Goal: Use online tool/utility: Utilize a website feature to perform a specific function

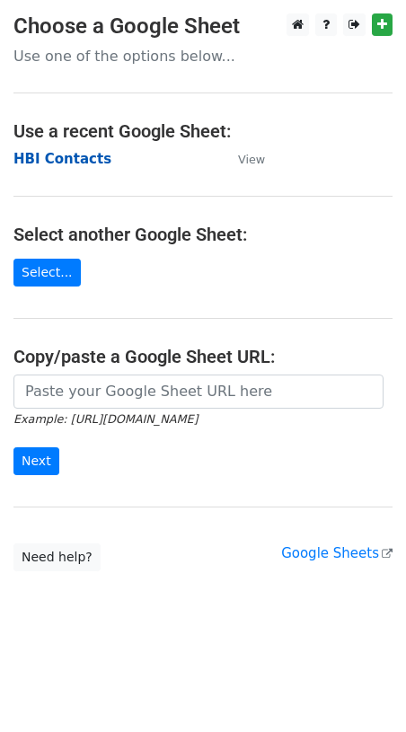
click at [67, 159] on strong "HBI Contacts" at bounding box center [62, 159] width 98 height 16
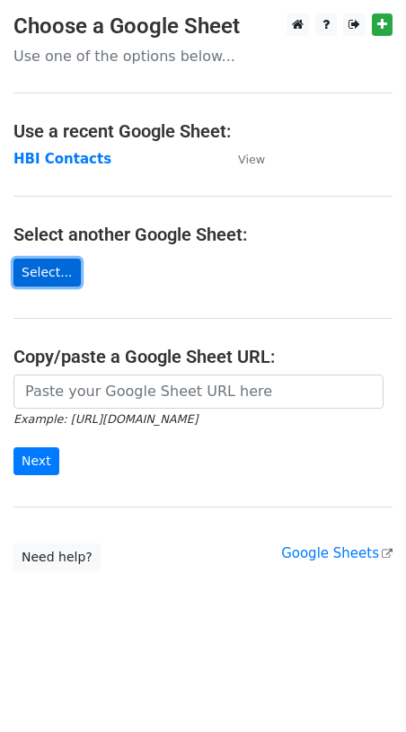
click at [53, 272] on link "Select..." at bounding box center [46, 273] width 67 height 28
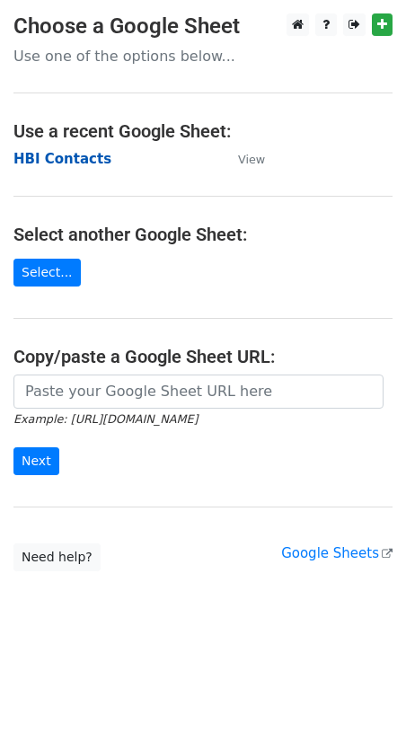
click at [44, 157] on strong "HBI Contacts" at bounding box center [62, 159] width 98 height 16
